Goal: Task Accomplishment & Management: Manage account settings

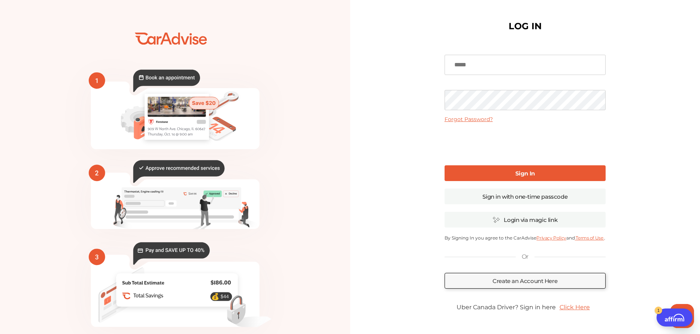
type input "**********"
click at [476, 168] on link "Sign In" at bounding box center [524, 173] width 161 height 16
click at [528, 176] on b "Sign In" at bounding box center [524, 173] width 19 height 7
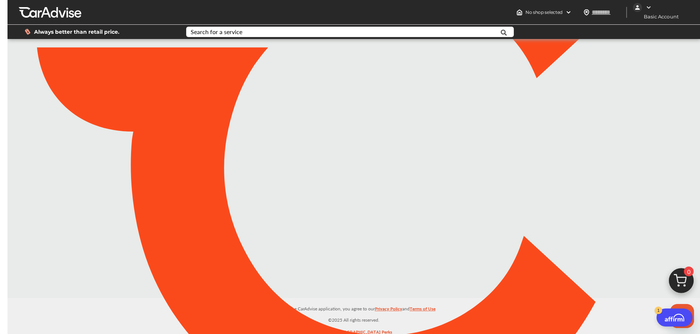
type input "*****"
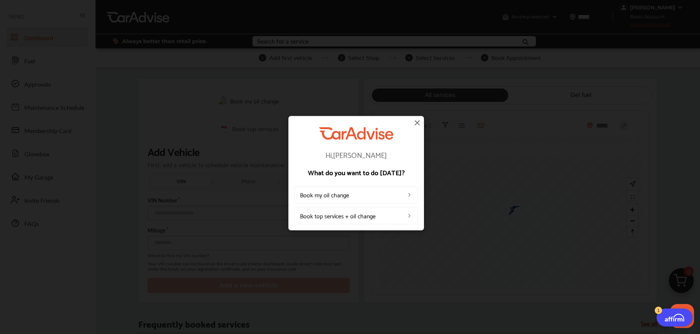
click at [416, 124] on img at bounding box center [416, 122] width 9 height 9
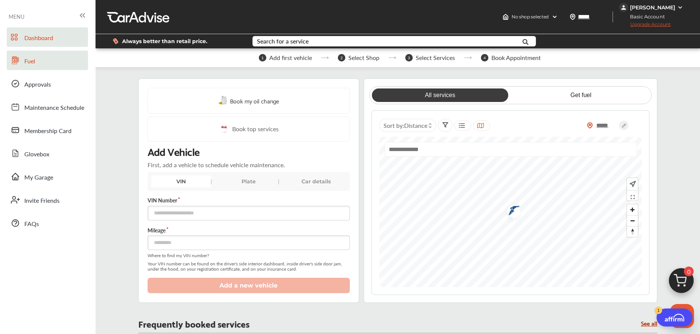
click at [36, 61] on link "Fuel" at bounding box center [47, 60] width 81 height 19
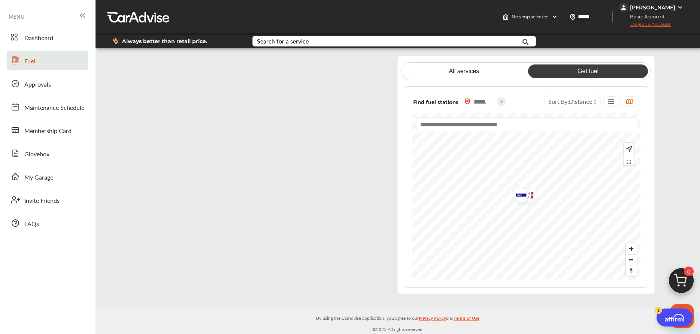
click at [371, 123] on flutter-view at bounding box center [263, 175] width 244 height 238
click at [40, 37] on span "Dashboard" at bounding box center [38, 38] width 29 height 10
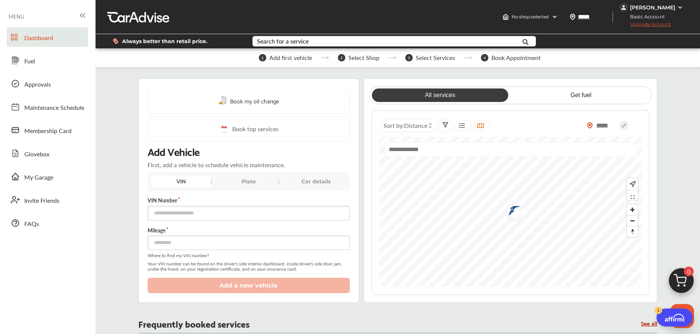
click at [657, 9] on div "[PERSON_NAME]" at bounding box center [652, 7] width 45 height 7
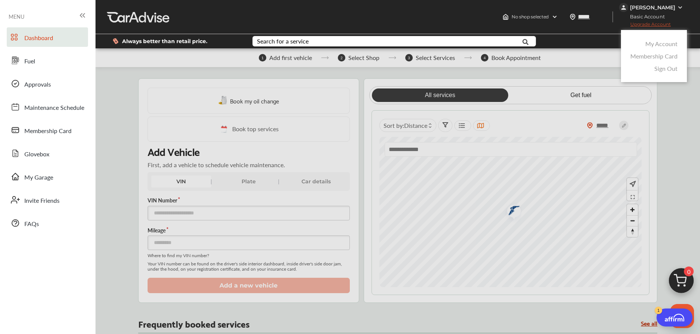
click at [658, 45] on link "My Account" at bounding box center [661, 43] width 32 height 9
click at [658, 45] on div at bounding box center [619, 41] width 140 height 14
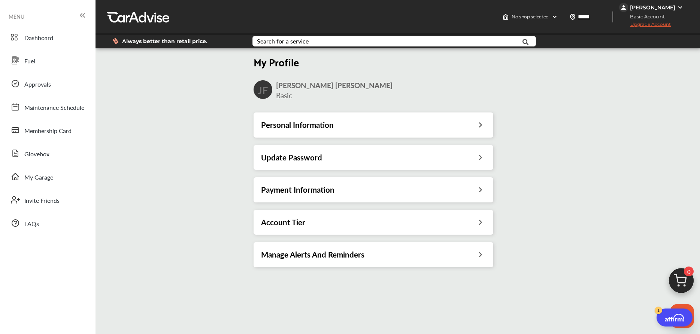
click at [481, 190] on icon at bounding box center [480, 189] width 7 height 8
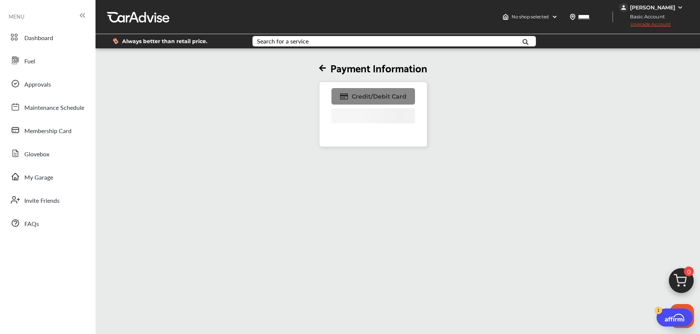
click at [365, 93] on span "Credit/Debit Card" at bounding box center [378, 96] width 55 height 7
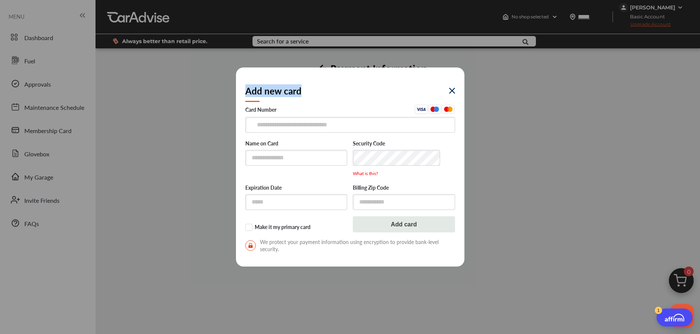
click at [365, 93] on div "Add new card" at bounding box center [350, 91] width 210 height 28
click at [311, 123] on input "text" at bounding box center [350, 124] width 210 height 15
type input "**********"
click at [269, 161] on input "text" at bounding box center [296, 157] width 102 height 15
click at [273, 159] on input "text" at bounding box center [296, 157] width 102 height 15
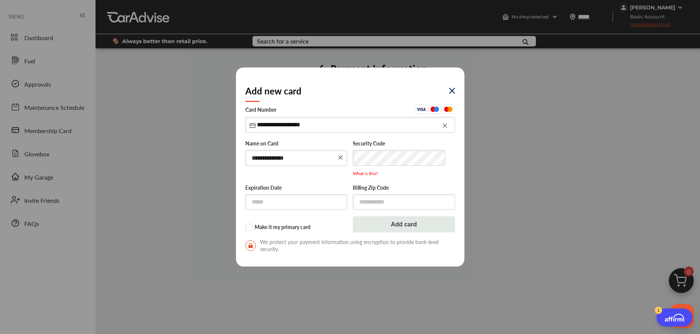
type input "**********"
click at [310, 202] on input "text" at bounding box center [296, 201] width 102 height 15
type input "*"
type input "*****"
click at [414, 204] on input "text" at bounding box center [404, 201] width 102 height 15
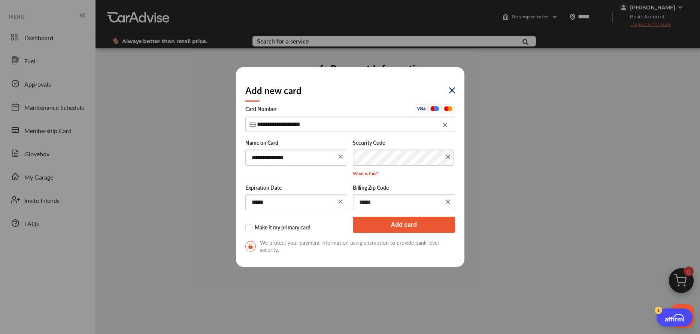
type input "*****"
click at [403, 225] on button "Add card" at bounding box center [404, 224] width 102 height 16
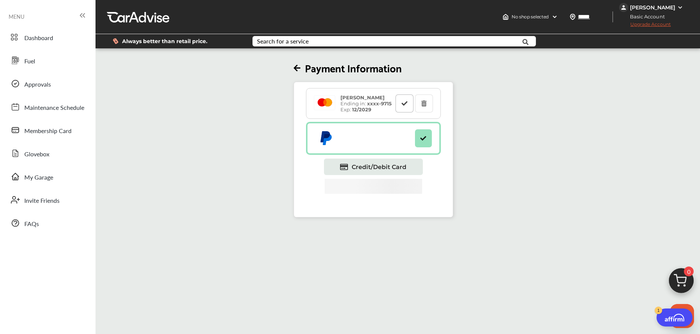
click at [406, 104] on icon at bounding box center [404, 102] width 7 height 5
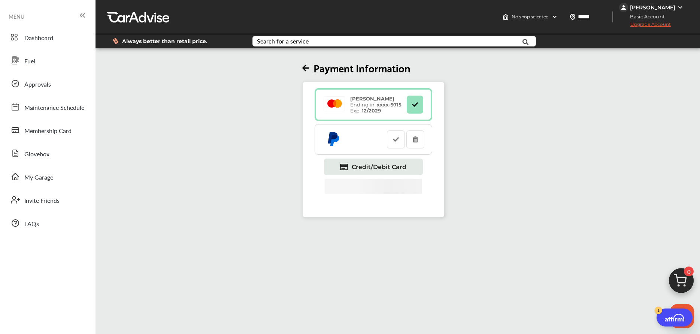
click at [307, 66] on icon at bounding box center [305, 68] width 7 height 8
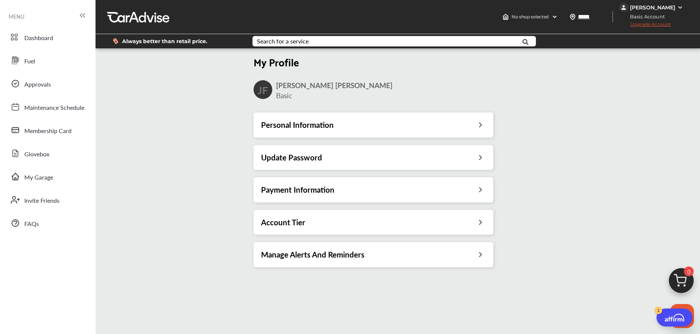
click at [479, 221] on icon at bounding box center [480, 221] width 7 height 8
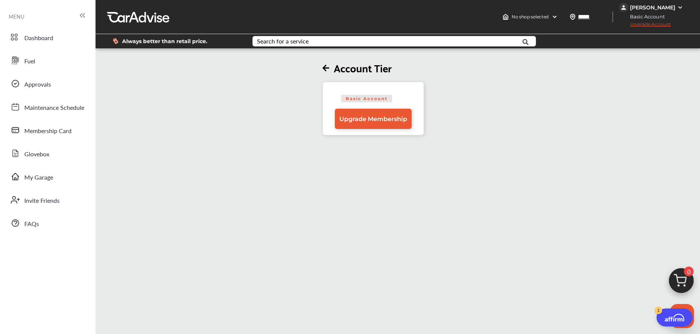
click at [326, 67] on icon at bounding box center [325, 68] width 7 height 8
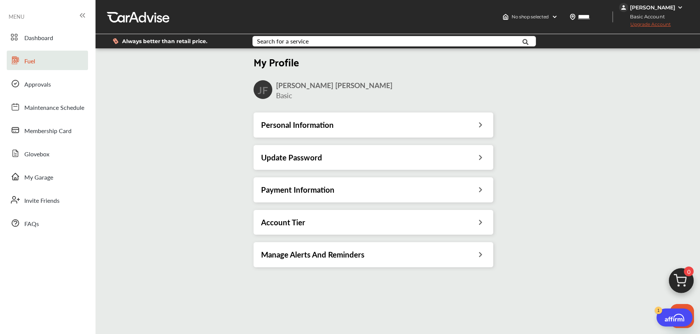
click at [33, 62] on span "Fuel" at bounding box center [29, 62] width 11 height 10
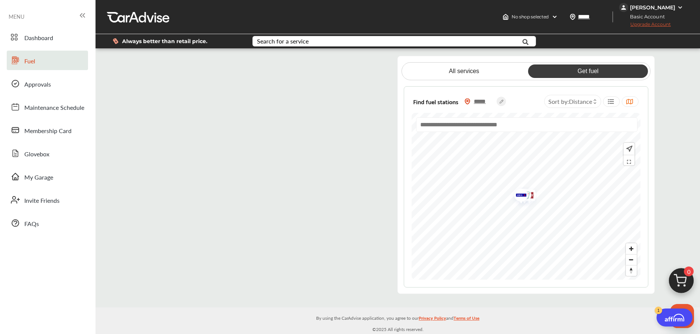
click at [371, 122] on flutter-view at bounding box center [263, 175] width 244 height 238
click at [35, 82] on span "Approvals" at bounding box center [37, 85] width 27 height 10
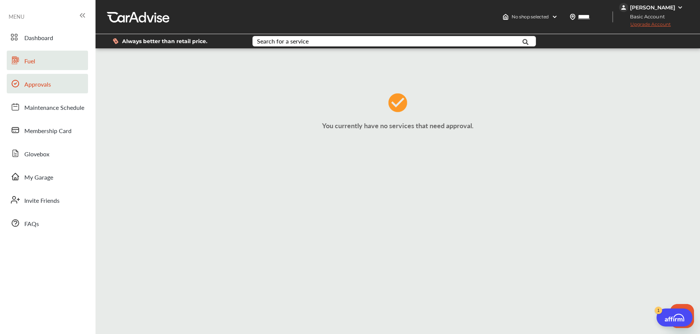
click at [39, 61] on link "Fuel" at bounding box center [47, 60] width 81 height 19
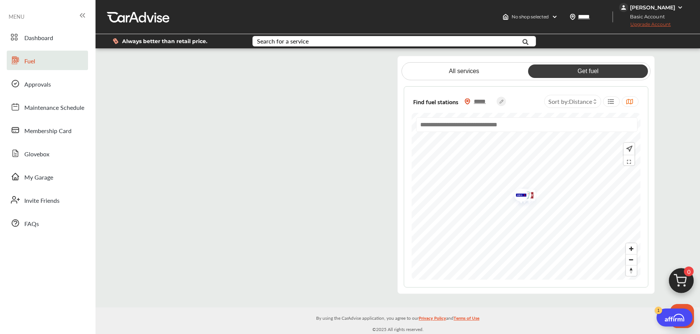
click at [349, 62] on flutter-view at bounding box center [263, 175] width 244 height 238
click at [365, 137] on flutter-view at bounding box center [263, 175] width 244 height 238
click at [263, 172] on flutter-view at bounding box center [263, 175] width 244 height 238
click at [370, 85] on flutter-view at bounding box center [263, 175] width 244 height 238
click at [648, 23] on span "Upgrade Account" at bounding box center [645, 25] width 52 height 9
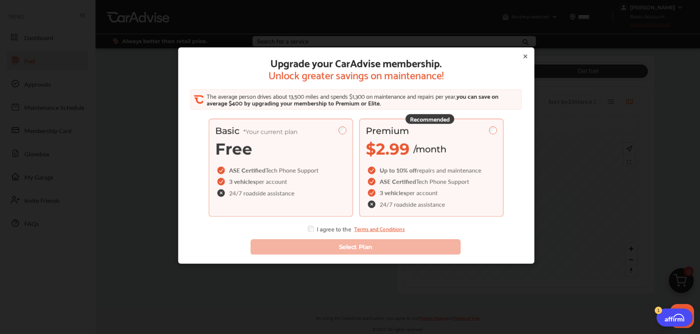
click at [494, 128] on div "Premium" at bounding box center [431, 130] width 131 height 11
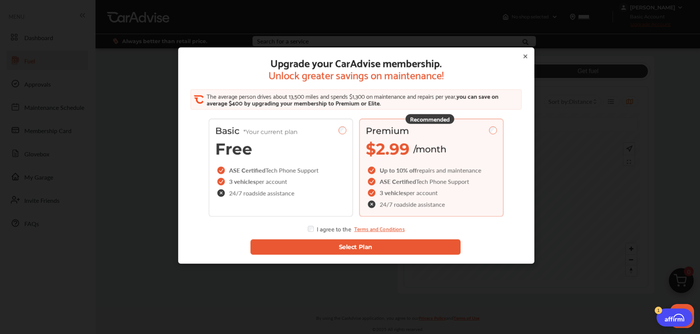
click at [345, 245] on button "Select Plan" at bounding box center [355, 246] width 210 height 15
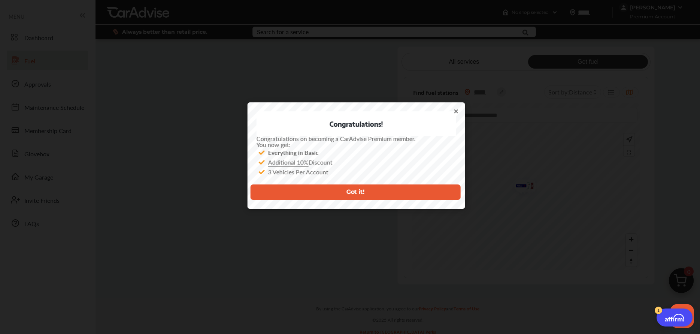
click at [359, 193] on button "Got it!" at bounding box center [355, 191] width 210 height 15
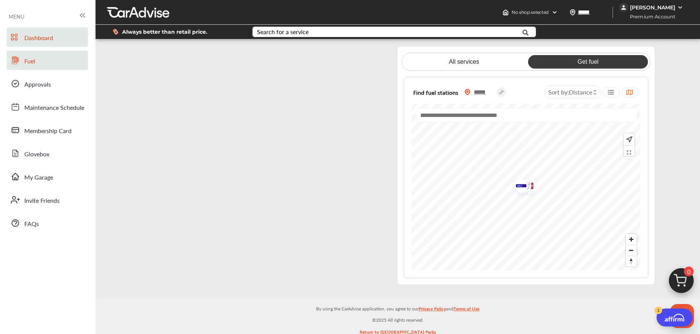
click at [35, 40] on span "Dashboard" at bounding box center [38, 38] width 29 height 10
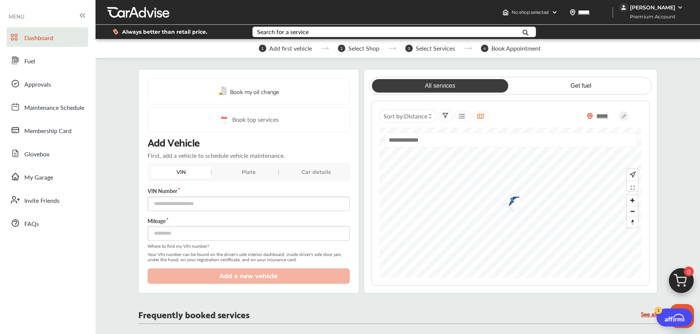
click at [317, 171] on div "Car details" at bounding box center [316, 172] width 60 height 12
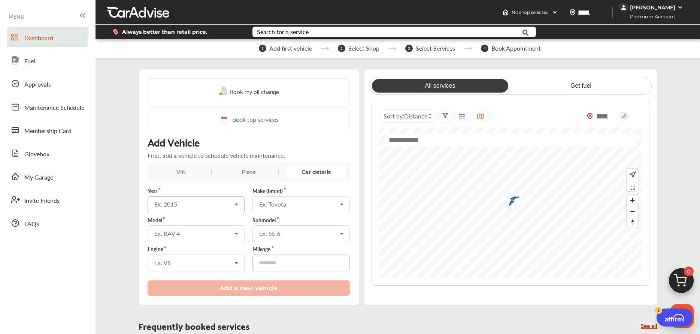
click at [234, 204] on icon at bounding box center [236, 205] width 13 height 16
click at [177, 225] on div "2007" at bounding box center [195, 224] width 95 height 16
click at [287, 204] on div "Ex. Toyota" at bounding box center [298, 204] width 78 height 6
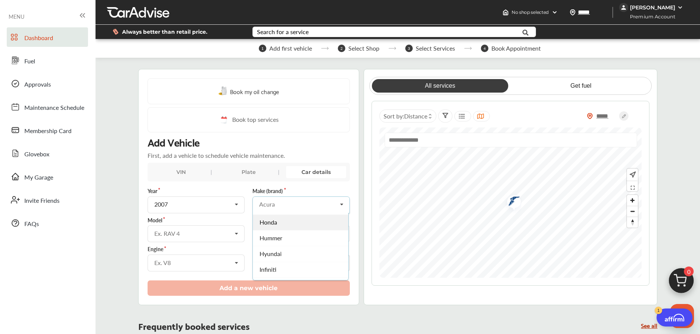
click at [279, 224] on div "Honda" at bounding box center [300, 222] width 95 height 16
click at [238, 232] on icon at bounding box center [236, 233] width 13 height 16
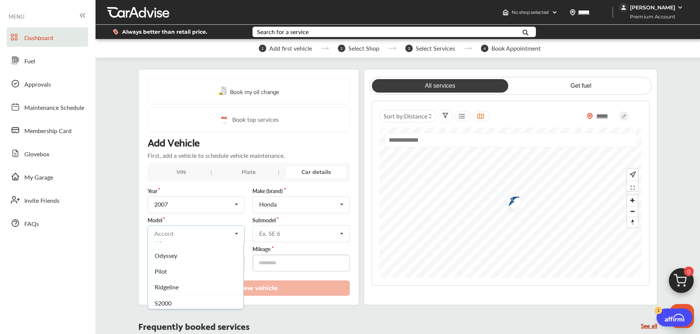
scroll to position [75, 0]
click at [210, 274] on div "Pilot" at bounding box center [195, 269] width 95 height 16
click at [341, 235] on icon at bounding box center [341, 233] width 13 height 16
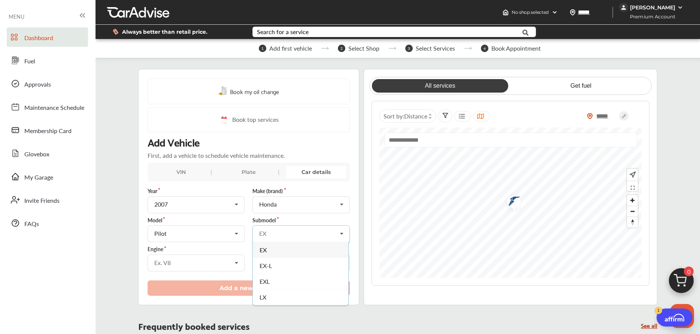
click at [300, 267] on div "EX-L" at bounding box center [300, 266] width 95 height 16
click at [236, 263] on icon at bounding box center [236, 263] width 13 height 16
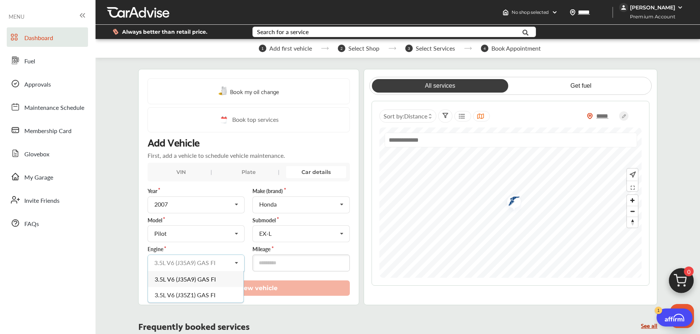
click at [201, 265] on input "text" at bounding box center [196, 262] width 96 height 15
click at [169, 264] on input "text" at bounding box center [196, 262] width 96 height 15
click at [274, 266] on input "number" at bounding box center [300, 262] width 97 height 17
click at [274, 261] on input "number" at bounding box center [300, 262] width 97 height 17
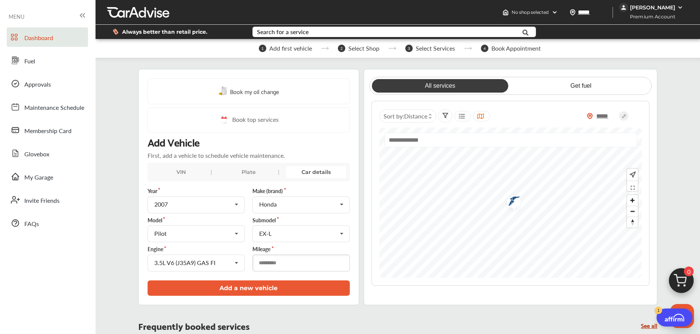
type input "******"
click at [244, 286] on button "Add a new vehicle" at bounding box center [248, 287] width 202 height 15
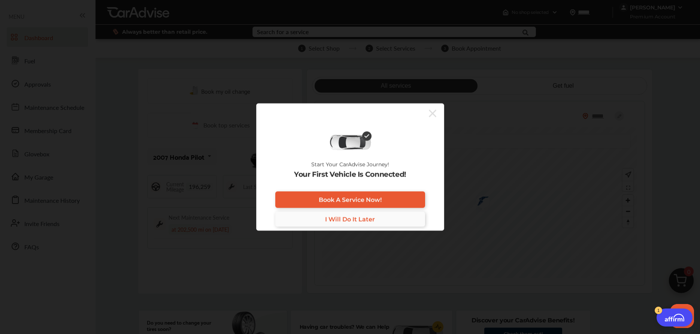
click at [339, 216] on span "I Will Do It Later" at bounding box center [350, 218] width 50 height 7
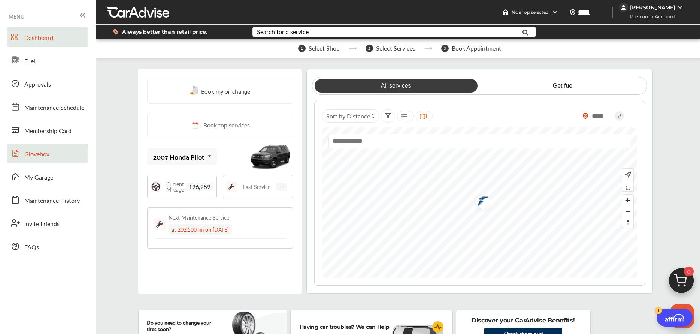
click at [41, 154] on span "Glovebox" at bounding box center [36, 154] width 25 height 10
click at [42, 154] on span "Glovebox" at bounding box center [36, 154] width 25 height 10
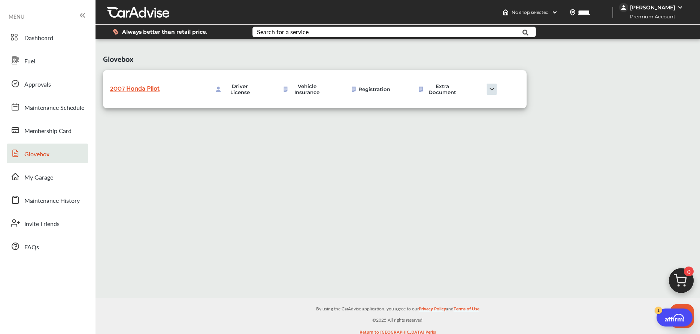
click at [493, 89] on img at bounding box center [491, 88] width 37 height 11
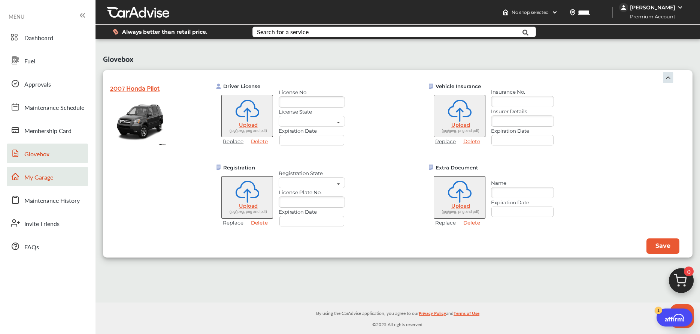
click at [31, 178] on span "My Garage" at bounding box center [38, 178] width 29 height 10
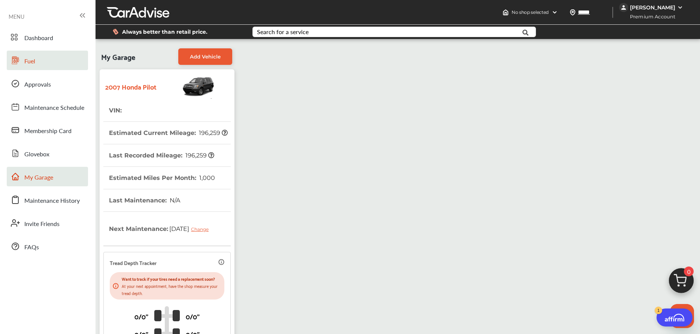
click at [29, 60] on span "Fuel" at bounding box center [29, 62] width 11 height 10
